Goal: Navigation & Orientation: Find specific page/section

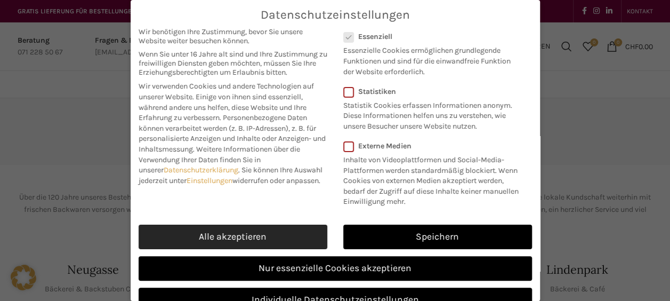
click at [240, 246] on link "Alle akzeptieren" at bounding box center [233, 237] width 189 height 25
checkbox input "true"
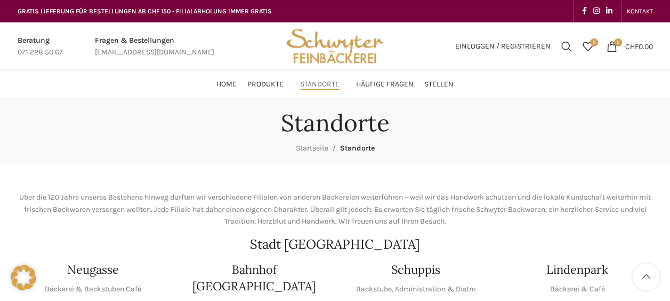
scroll to position [189, 0]
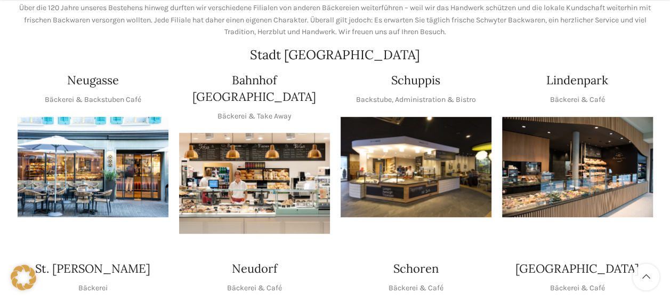
click at [111, 174] on img "1 / 1" at bounding box center [93, 167] width 151 height 101
